Goal: Register for event/course

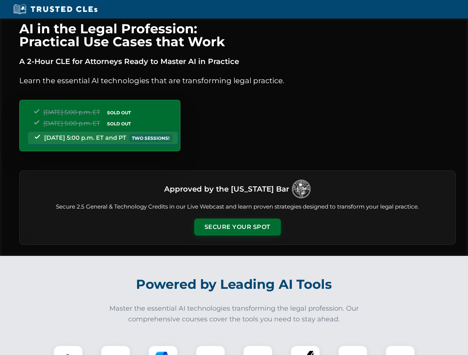
click at [237, 227] on button "Secure Your Spot" at bounding box center [237, 227] width 87 height 17
click at [68, 351] on img at bounding box center [67, 360] width 21 height 21
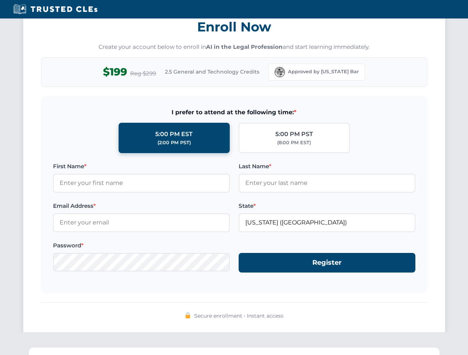
scroll to position [727, 0]
